Goal: Download file/media

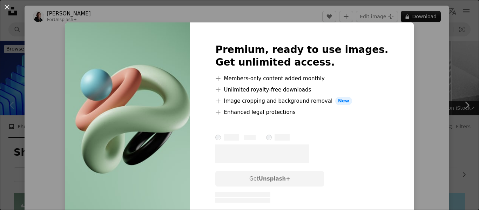
scroll to position [209, 0]
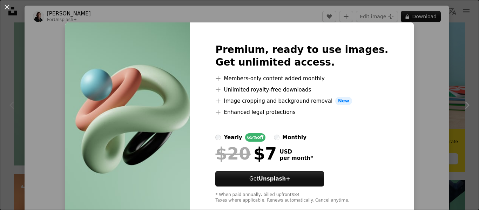
click at [413, 32] on div "An X shape Premium, ready to use images. Get unlimited access. A plus sign Memb…" at bounding box center [239, 105] width 479 height 210
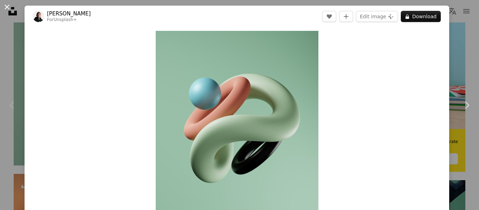
click at [8, 10] on button "An X shape" at bounding box center [7, 7] width 8 height 8
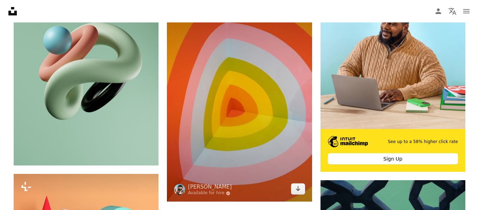
click at [233, 140] on img at bounding box center [239, 92] width 145 height 217
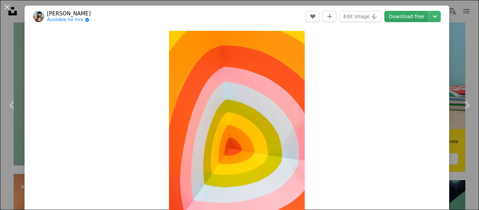
click at [424, 12] on link "Download free" at bounding box center [406, 16] width 44 height 11
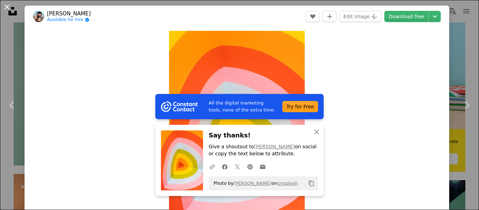
click at [9, 9] on button "An X shape" at bounding box center [7, 7] width 8 height 8
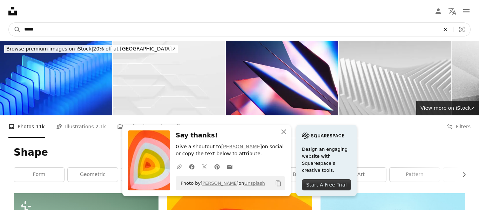
click at [445, 28] on icon "An X shape" at bounding box center [444, 30] width 15 height 6
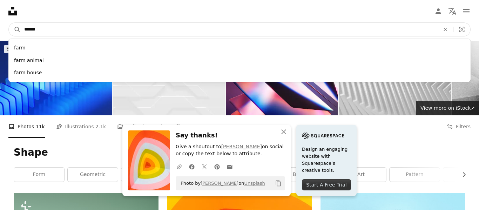
type input "*******"
click button "A magnifying glass" at bounding box center [15, 29] width 12 height 13
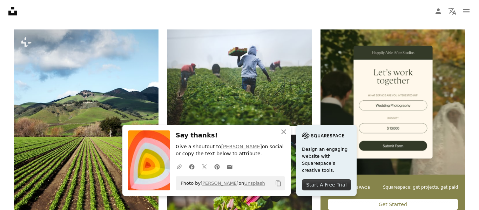
scroll to position [176, 0]
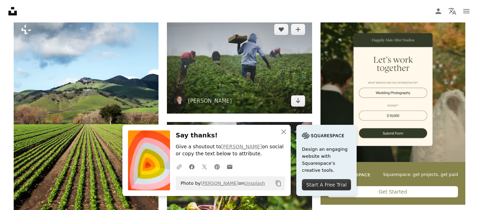
click at [234, 62] on img at bounding box center [239, 65] width 145 height 96
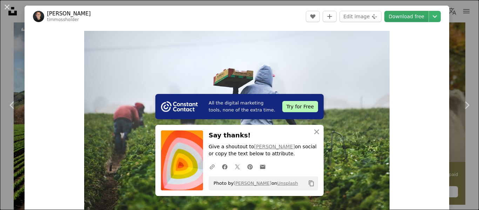
click at [417, 11] on link "Download free" at bounding box center [406, 16] width 44 height 11
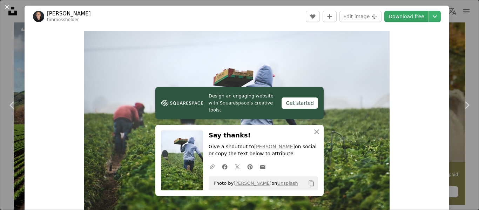
click at [417, 15] on link "Download free" at bounding box center [406, 16] width 44 height 11
click at [449, 91] on div "Zoom in" at bounding box center [237, 132] width 424 height 211
click at [464, 86] on link "Chevron right" at bounding box center [466, 104] width 25 height 67
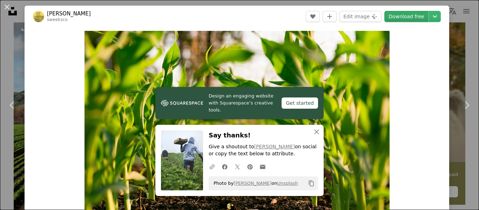
click at [406, 20] on link "Download free" at bounding box center [406, 16] width 44 height 11
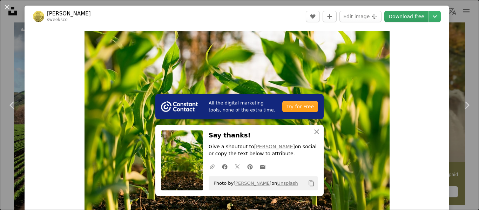
click at [417, 19] on link "Download free" at bounding box center [406, 16] width 44 height 11
click at [105, 43] on img "Zoom in on this image" at bounding box center [236, 132] width 305 height 203
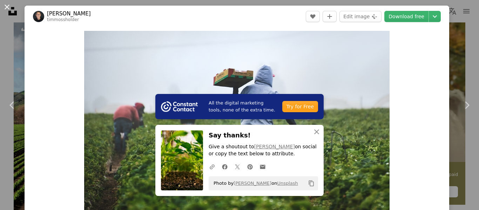
click at [4, 4] on button "An X shape" at bounding box center [7, 7] width 8 height 8
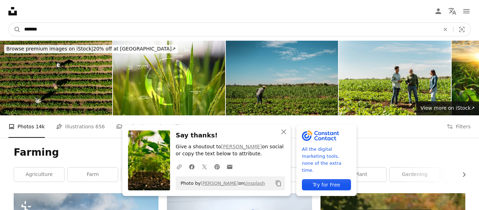
click at [110, 28] on input "*******" at bounding box center [229, 29] width 417 height 13
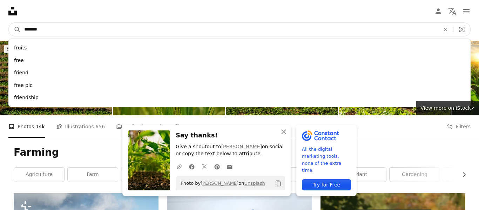
type input "*******"
click at [9, 23] on button "A magnifying glass" at bounding box center [15, 29] width 12 height 13
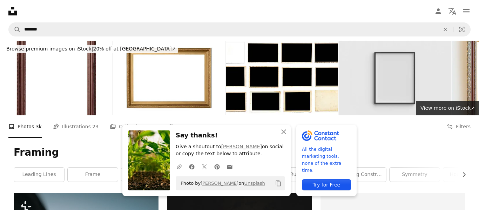
click at [376, 75] on img at bounding box center [394, 78] width 112 height 75
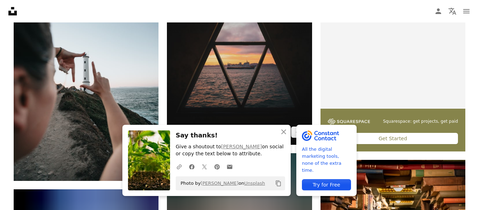
scroll to position [232, 0]
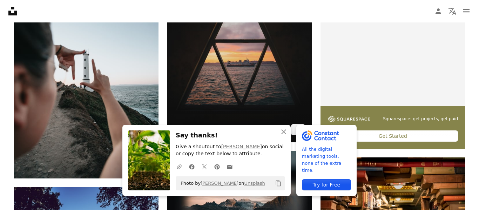
click at [255, 69] on img at bounding box center [239, 51] width 145 height 181
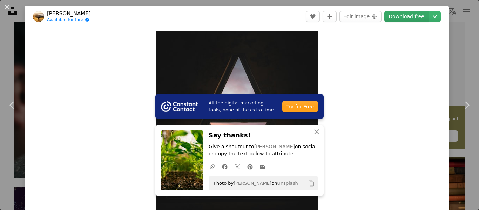
click at [423, 16] on link "Download free" at bounding box center [406, 16] width 44 height 11
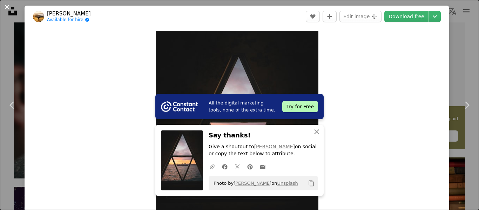
click at [11, 6] on button "An X shape" at bounding box center [7, 7] width 8 height 8
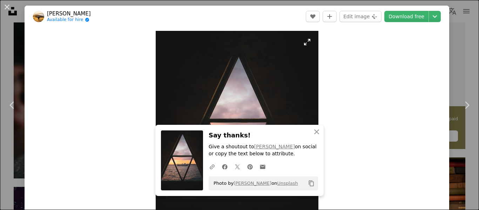
scroll to position [244, 0]
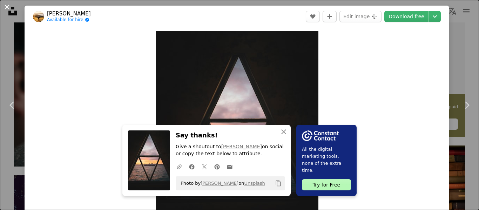
click at [4, 7] on button "An X shape" at bounding box center [7, 7] width 8 height 8
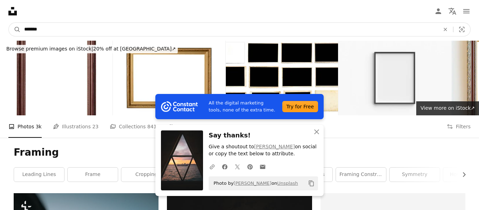
click at [94, 30] on input "*******" at bounding box center [229, 29] width 417 height 13
type input "*"
type input "*****"
click at [9, 23] on button "A magnifying glass" at bounding box center [15, 29] width 12 height 13
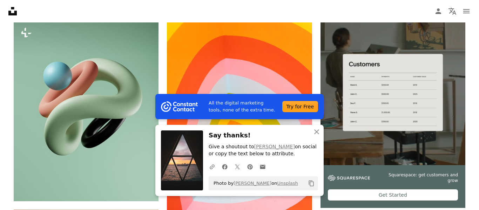
scroll to position [183, 0]
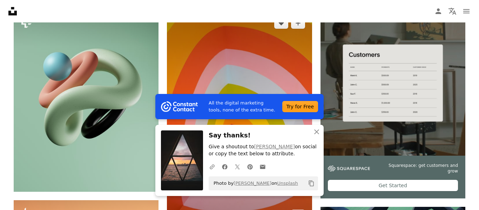
click at [212, 68] on img at bounding box center [239, 119] width 145 height 217
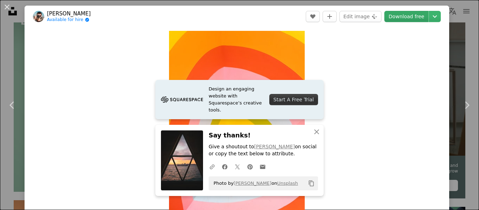
click at [423, 20] on link "Download free" at bounding box center [406, 16] width 44 height 11
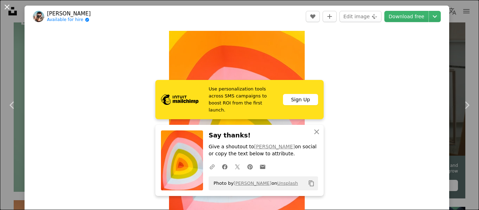
click at [9, 11] on button "An X shape" at bounding box center [7, 7] width 8 height 8
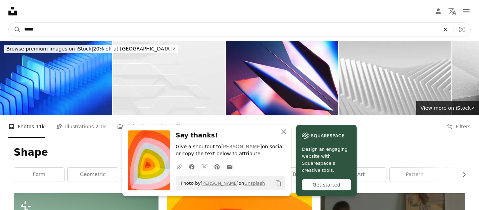
click at [448, 29] on icon "An X shape" at bounding box center [444, 30] width 15 height 6
type input "**********"
click at [9, 23] on button "A magnifying glass" at bounding box center [15, 29] width 12 height 13
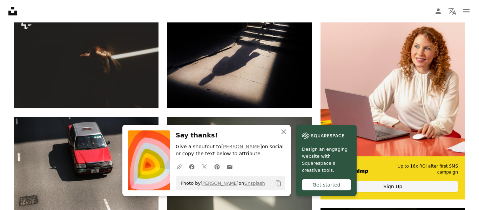
scroll to position [180, 0]
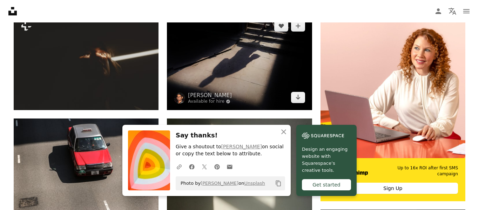
click at [271, 69] on img at bounding box center [239, 61] width 145 height 96
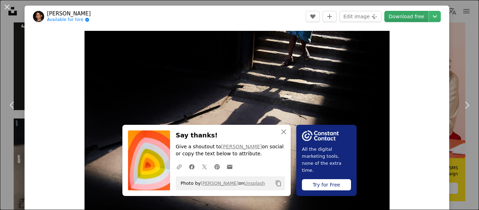
click at [413, 15] on link "Download free" at bounding box center [406, 16] width 44 height 11
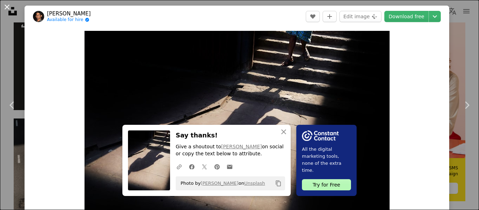
click at [3, 7] on button "An X shape" at bounding box center [7, 7] width 8 height 8
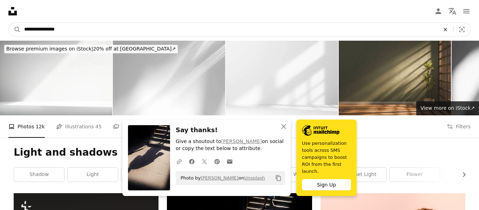
click at [448, 29] on icon "An X shape" at bounding box center [444, 30] width 15 height 6
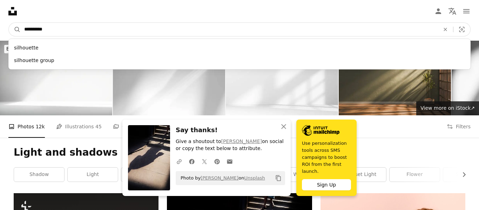
type input "**********"
click at [9, 23] on button "A magnifying glass" at bounding box center [15, 29] width 12 height 13
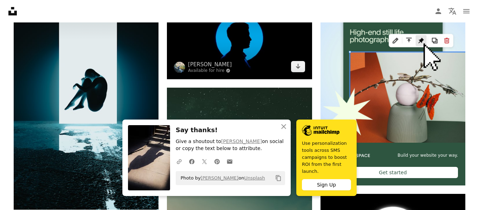
scroll to position [211, 0]
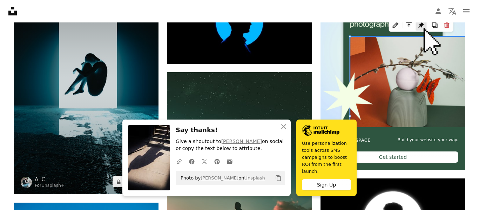
click at [70, 78] on img at bounding box center [86, 88] width 145 height 212
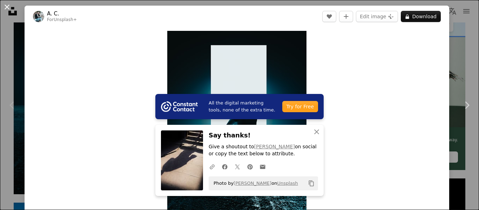
click at [11, 4] on button "An X shape" at bounding box center [7, 7] width 8 height 8
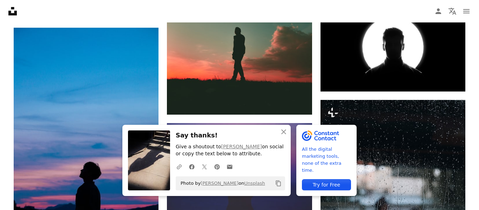
scroll to position [398, 0]
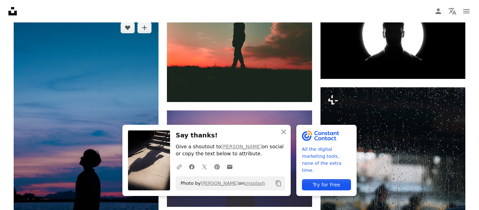
click at [88, 65] on img at bounding box center [86, 123] width 145 height 217
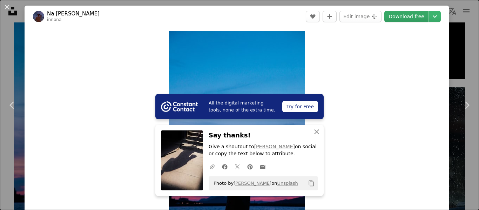
click at [411, 16] on link "Download free" at bounding box center [406, 16] width 44 height 11
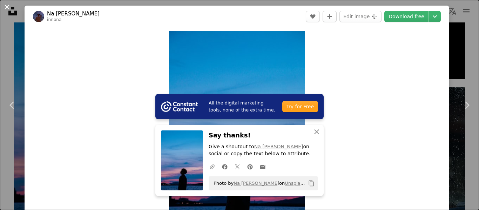
click at [8, 3] on button "An X shape" at bounding box center [7, 7] width 8 height 8
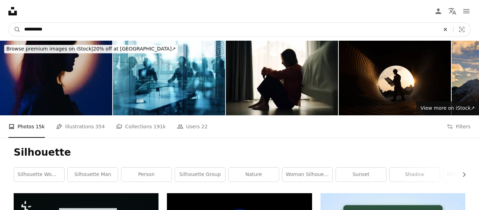
click at [450, 29] on icon "An X shape" at bounding box center [444, 30] width 15 height 6
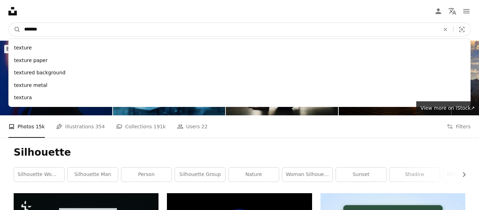
type input "*******"
click at [9, 23] on button "A magnifying glass" at bounding box center [15, 29] width 12 height 13
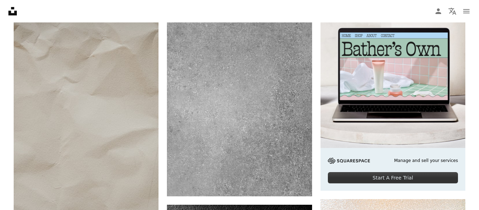
scroll to position [194, 0]
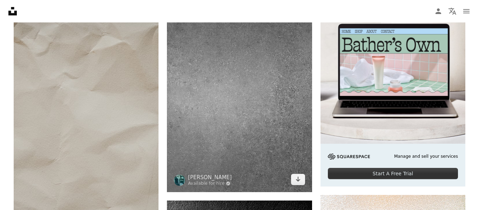
click at [306, 105] on img at bounding box center [239, 95] width 145 height 193
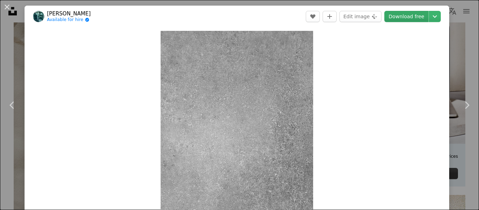
click at [412, 15] on link "Download free" at bounding box center [406, 16] width 44 height 11
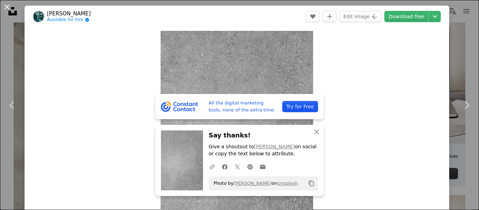
click at [4, 7] on button "An X shape" at bounding box center [7, 7] width 8 height 8
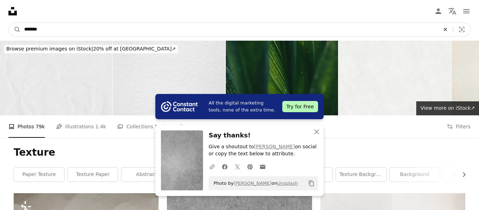
click at [442, 27] on icon "An X shape" at bounding box center [444, 30] width 15 height 6
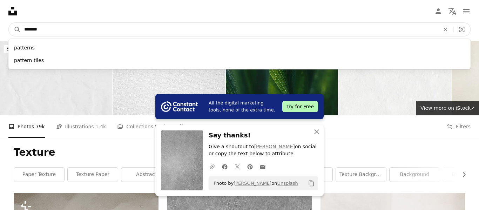
type input "*******"
click at [9, 23] on button "A magnifying glass" at bounding box center [15, 29] width 12 height 13
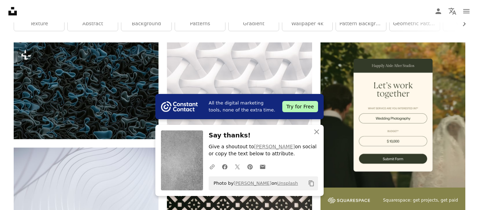
scroll to position [147, 0]
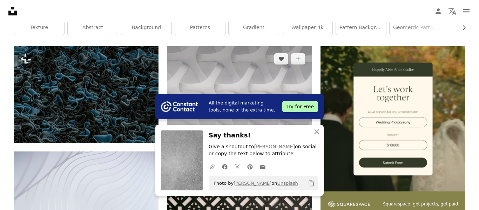
click at [217, 69] on img at bounding box center [239, 100] width 145 height 109
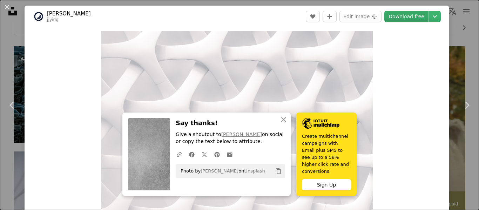
click at [426, 16] on link "Download free" at bounding box center [406, 16] width 44 height 11
